Goal: Information Seeking & Learning: Learn about a topic

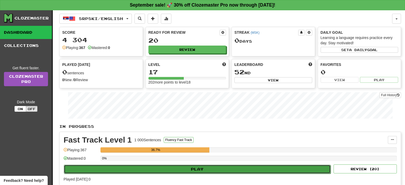
click at [197, 169] on button "Play" at bounding box center [197, 169] width 267 height 9
select select "**"
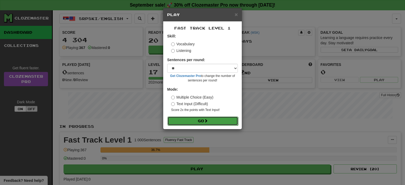
click at [200, 123] on button "Go" at bounding box center [202, 121] width 71 height 9
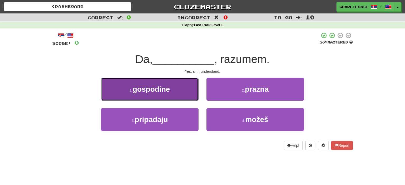
click at [171, 92] on button "1 . gospodine" at bounding box center [150, 89] width 98 height 23
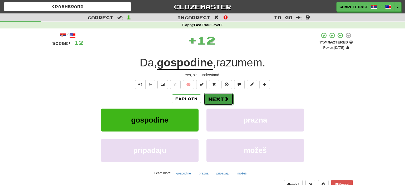
click at [220, 102] on button "Next" at bounding box center [219, 99] width 30 height 12
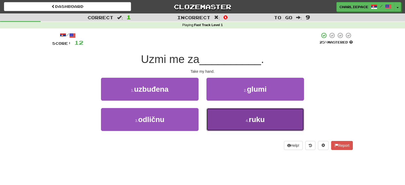
click at [253, 125] on button "4 . ruku" at bounding box center [255, 119] width 98 height 23
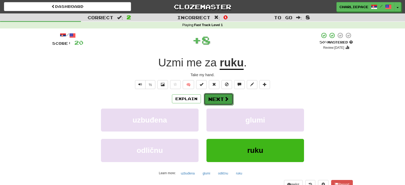
click at [212, 99] on button "Next" at bounding box center [219, 99] width 30 height 12
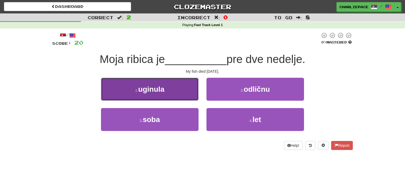
click at [136, 92] on small "1 ." at bounding box center [136, 90] width 3 height 4
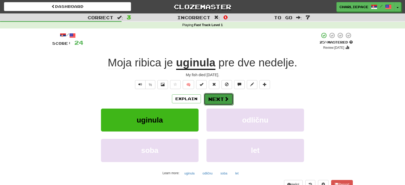
click at [214, 97] on button "Next" at bounding box center [219, 99] width 30 height 12
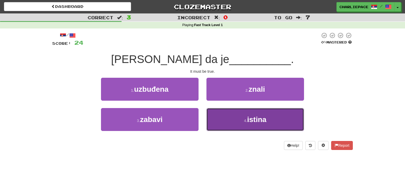
click at [248, 122] on span "istina" at bounding box center [256, 120] width 19 height 8
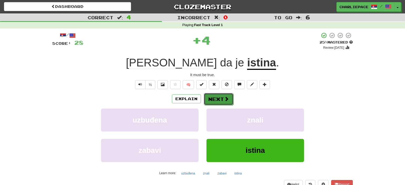
click at [224, 102] on button "Next" at bounding box center [219, 99] width 30 height 12
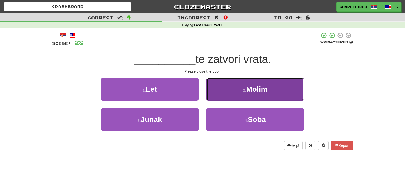
click at [265, 97] on button "2 . Molim" at bounding box center [255, 89] width 98 height 23
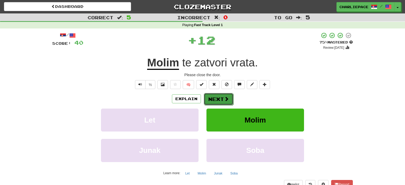
click at [227, 100] on span at bounding box center [226, 99] width 5 height 5
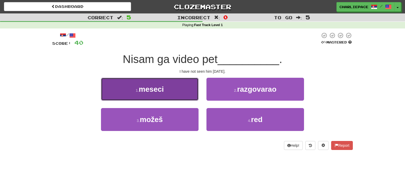
click at [149, 96] on button "1 . meseci" at bounding box center [150, 89] width 98 height 23
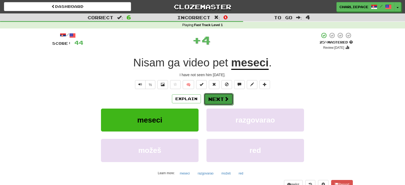
click at [217, 101] on button "Next" at bounding box center [219, 99] width 30 height 12
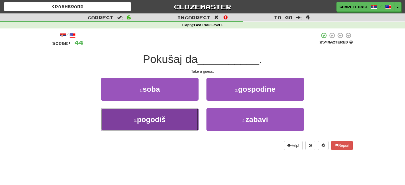
click at [179, 125] on button "3 . pogodiš" at bounding box center [150, 119] width 98 height 23
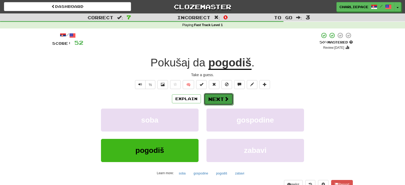
click at [230, 94] on button "Next" at bounding box center [219, 99] width 30 height 12
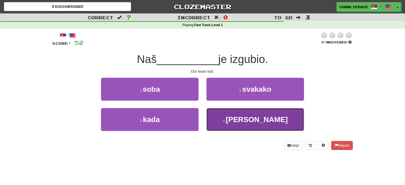
click at [244, 121] on button "4 . tim" at bounding box center [255, 119] width 98 height 23
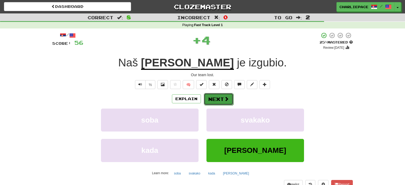
click at [218, 100] on button "Next" at bounding box center [219, 99] width 30 height 12
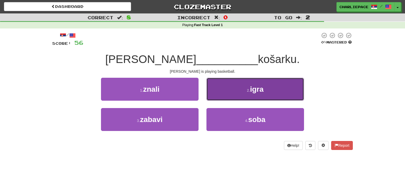
click at [247, 89] on small "2 ." at bounding box center [248, 90] width 3 height 4
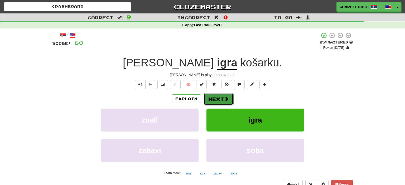
click at [223, 100] on button "Next" at bounding box center [219, 99] width 30 height 12
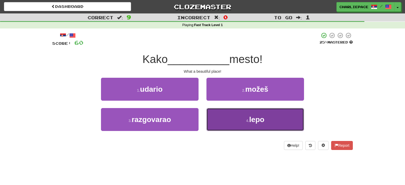
click at [249, 123] on small "4 ." at bounding box center [247, 121] width 3 height 4
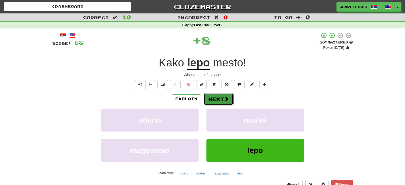
click at [229, 101] on button "Next" at bounding box center [219, 99] width 30 height 12
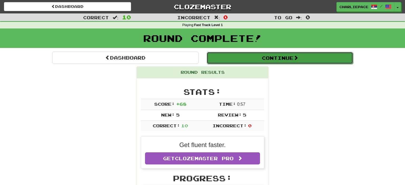
click at [256, 57] on button "Continue" at bounding box center [280, 58] width 146 height 12
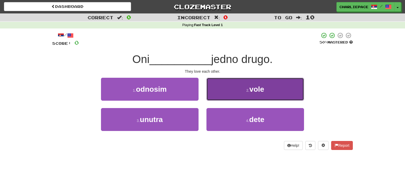
click at [258, 93] on span "vole" at bounding box center [256, 89] width 15 height 8
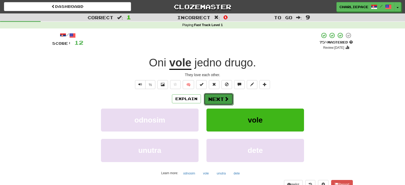
click at [226, 98] on span at bounding box center [226, 99] width 5 height 5
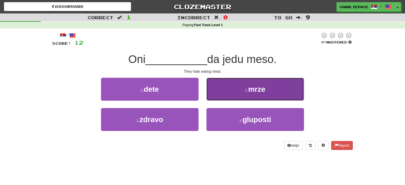
click at [251, 97] on button "2 . mrze" at bounding box center [255, 89] width 98 height 23
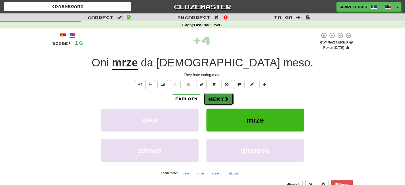
click at [229, 99] on button "Next" at bounding box center [219, 99] width 30 height 12
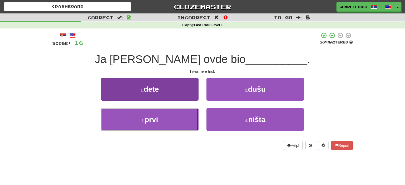
drag, startPoint x: 178, startPoint y: 122, endPoint x: 189, endPoint y: 112, distance: 14.8
click at [178, 122] on button "3 . prvi" at bounding box center [150, 119] width 98 height 23
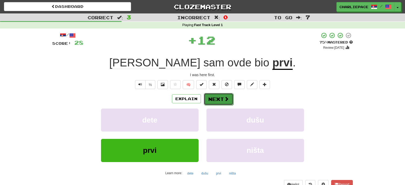
click at [218, 103] on button "Next" at bounding box center [219, 99] width 30 height 12
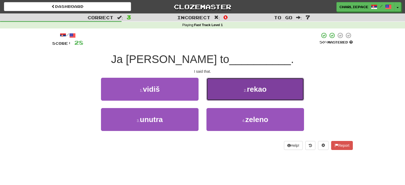
click at [256, 90] on span "rekao" at bounding box center [257, 89] width 20 height 8
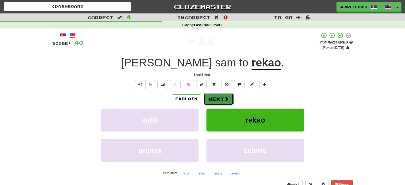
click at [224, 100] on span at bounding box center [226, 99] width 5 height 5
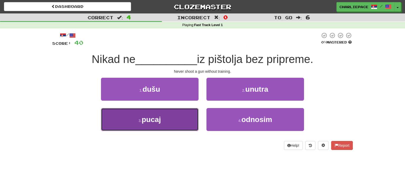
click at [147, 120] on span "pucaj" at bounding box center [151, 120] width 19 height 8
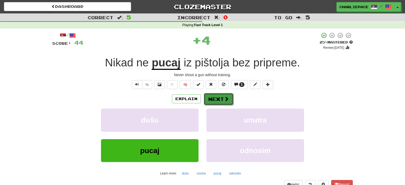
click at [224, 101] on span at bounding box center [226, 99] width 5 height 5
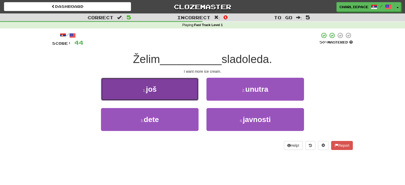
click at [150, 98] on button "1 . još" at bounding box center [150, 89] width 98 height 23
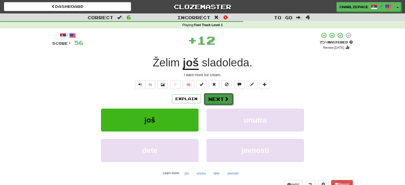
click at [224, 100] on button "Next" at bounding box center [219, 99] width 30 height 12
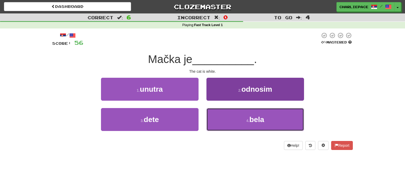
click at [238, 118] on button "4 . bela" at bounding box center [255, 119] width 98 height 23
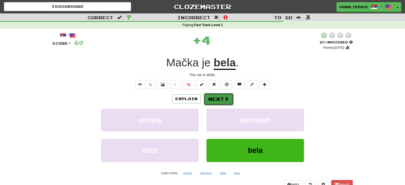
click at [221, 100] on button "Next" at bounding box center [219, 99] width 30 height 12
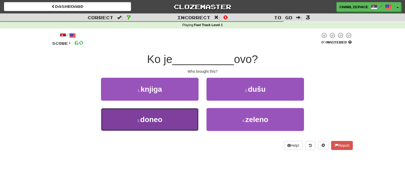
click at [166, 124] on button "3 . doneo" at bounding box center [150, 119] width 98 height 23
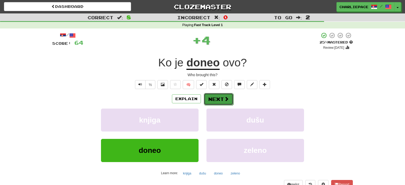
click at [218, 98] on button "Next" at bounding box center [219, 99] width 30 height 12
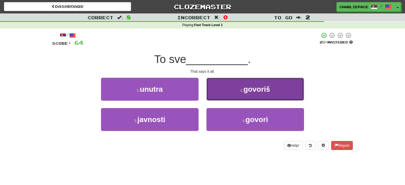
click at [248, 96] on button "2 . govoriš" at bounding box center [255, 89] width 98 height 23
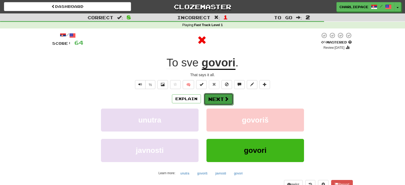
click at [214, 97] on button "Next" at bounding box center [219, 99] width 30 height 12
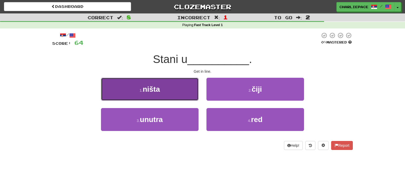
click at [182, 99] on button "1 . ništa" at bounding box center [150, 89] width 98 height 23
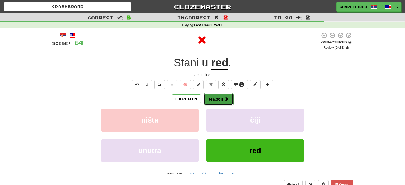
click at [225, 101] on span at bounding box center [226, 99] width 5 height 5
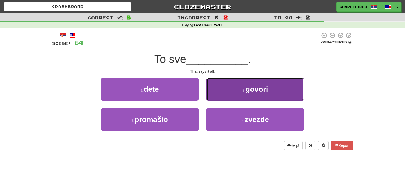
click at [258, 88] on span "govori" at bounding box center [257, 89] width 23 height 8
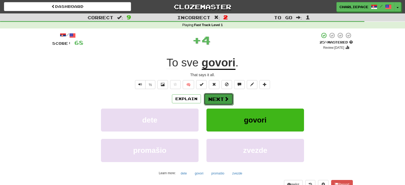
click at [215, 98] on button "Next" at bounding box center [219, 99] width 30 height 12
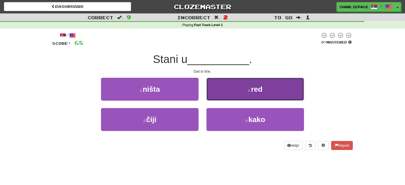
click at [248, 93] on button "2 . red" at bounding box center [255, 89] width 98 height 23
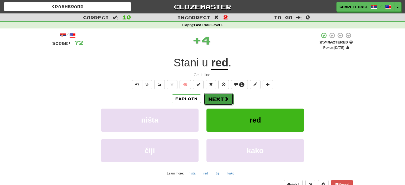
click at [215, 100] on button "Next" at bounding box center [219, 99] width 30 height 12
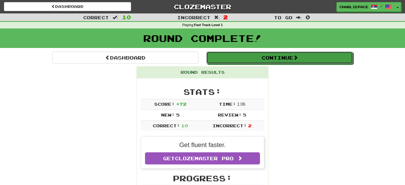
drag, startPoint x: 254, startPoint y: 60, endPoint x: 194, endPoint y: 73, distance: 61.0
click at [254, 60] on button "Continue" at bounding box center [279, 58] width 146 height 12
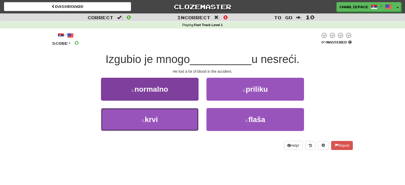
click at [162, 120] on button "3 . krvi" at bounding box center [150, 119] width 98 height 23
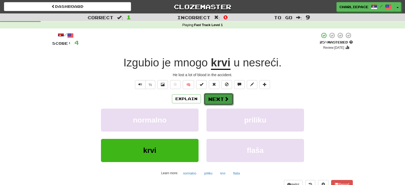
click at [217, 98] on button "Next" at bounding box center [219, 99] width 30 height 12
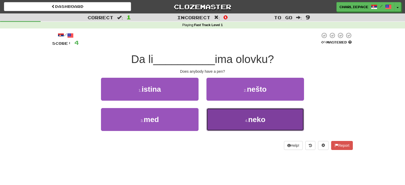
click at [263, 121] on span "neko" at bounding box center [256, 120] width 17 height 8
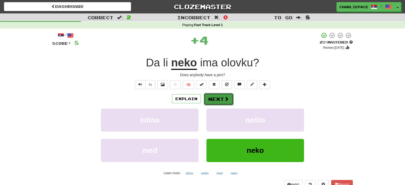
click at [225, 100] on span at bounding box center [226, 99] width 5 height 5
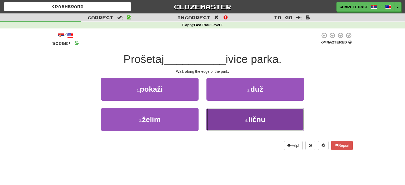
click at [240, 118] on button "4 . ličnu" at bounding box center [255, 119] width 98 height 23
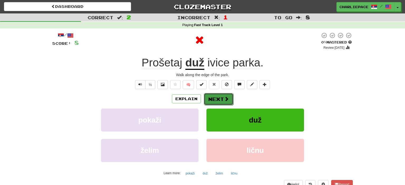
click at [222, 99] on button "Next" at bounding box center [219, 99] width 30 height 12
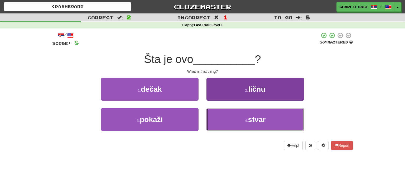
drag, startPoint x: 244, startPoint y: 121, endPoint x: 239, endPoint y: 120, distance: 5.5
click at [244, 120] on button "4 . stvar" at bounding box center [255, 119] width 98 height 23
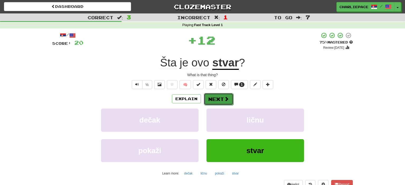
click at [211, 102] on button "Next" at bounding box center [219, 99] width 30 height 12
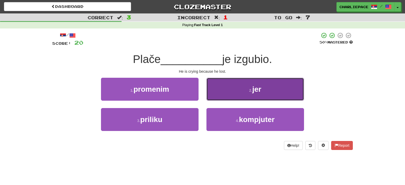
click at [261, 94] on button "2 . jer" at bounding box center [255, 89] width 98 height 23
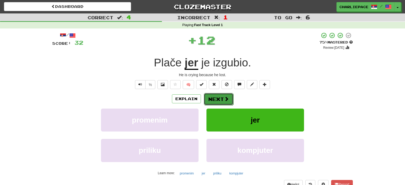
click at [224, 98] on button "Next" at bounding box center [219, 99] width 30 height 12
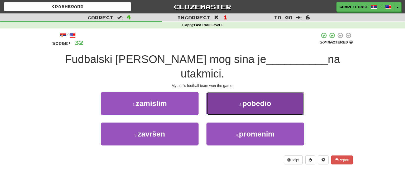
click at [265, 99] on span "pobedio" at bounding box center [256, 103] width 29 height 8
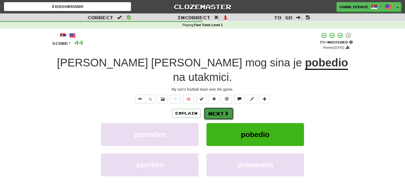
click at [226, 108] on button "Next" at bounding box center [219, 114] width 30 height 12
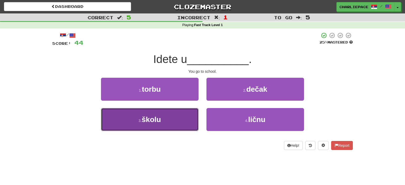
click at [160, 122] on span "školu" at bounding box center [151, 120] width 19 height 8
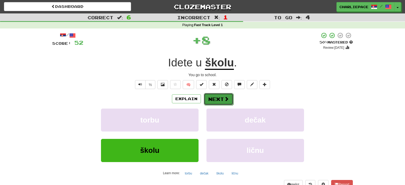
click at [224, 99] on span at bounding box center [226, 99] width 5 height 5
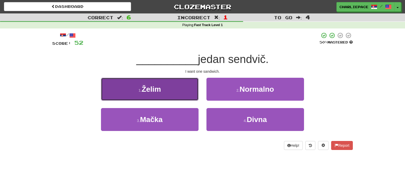
click at [172, 95] on button "1 . Želim" at bounding box center [150, 89] width 98 height 23
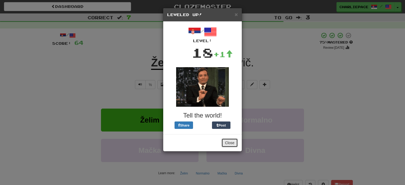
click at [227, 145] on button "Close" at bounding box center [230, 142] width 16 height 9
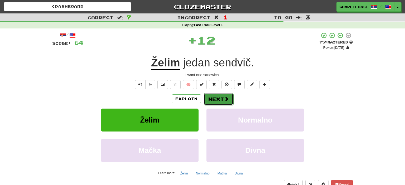
click at [221, 100] on button "Next" at bounding box center [219, 99] width 30 height 12
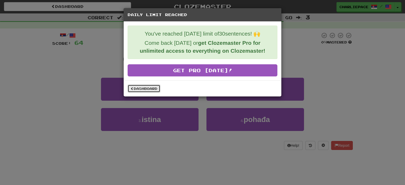
click at [148, 90] on link "Dashboard" at bounding box center [144, 89] width 33 height 8
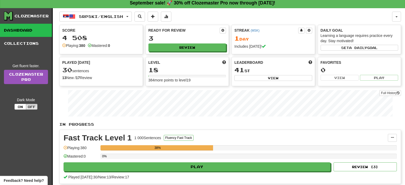
scroll to position [56, 0]
